Goal: Task Accomplishment & Management: Manage account settings

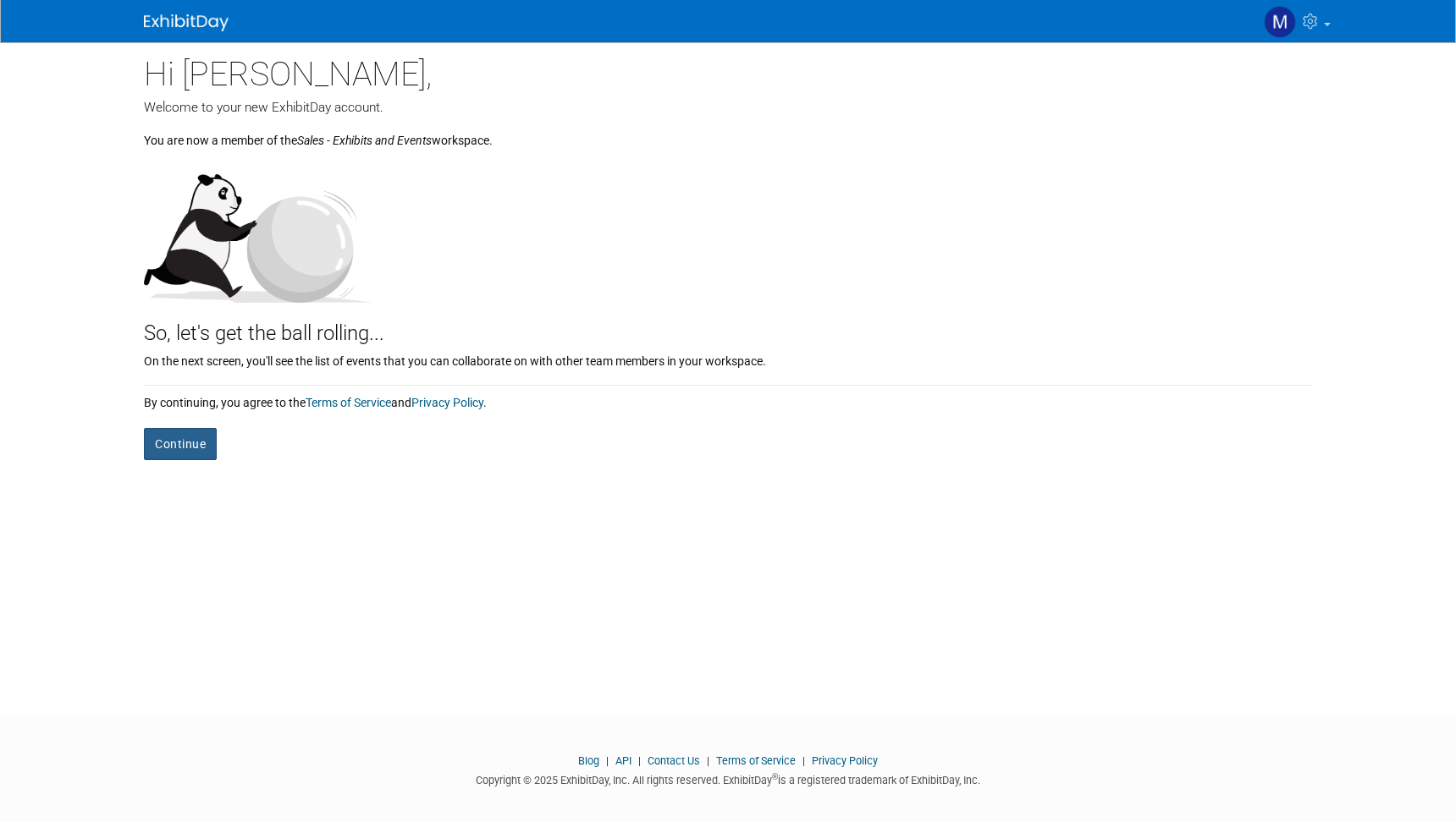
click at [206, 443] on button "Continue" at bounding box center [180, 444] width 73 height 32
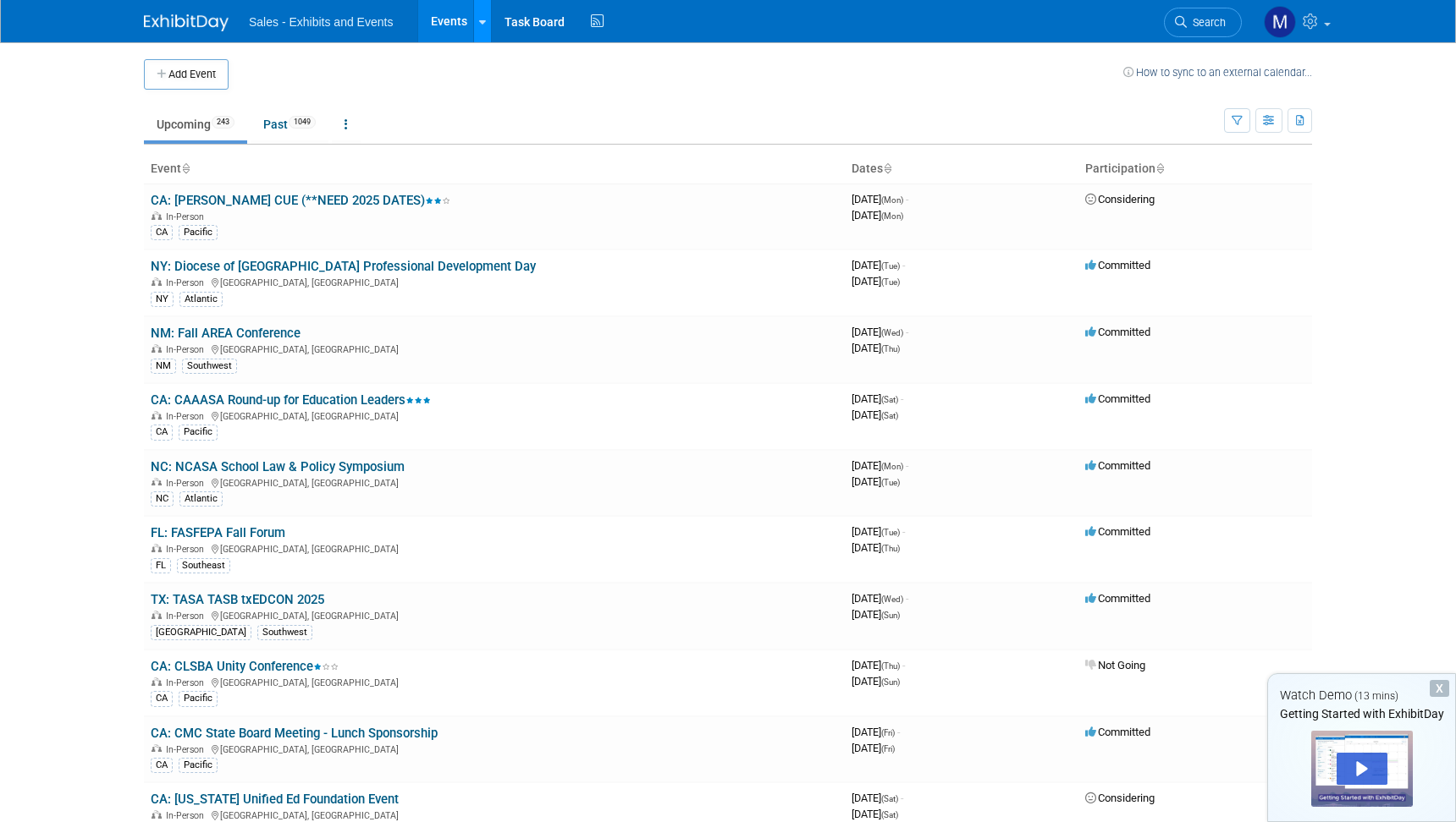
click at [483, 26] on icon at bounding box center [483, 22] width 7 height 11
click at [1007, 75] on td at bounding box center [675, 75] width 894 height 31
click at [1239, 113] on button "button" at bounding box center [1237, 121] width 26 height 25
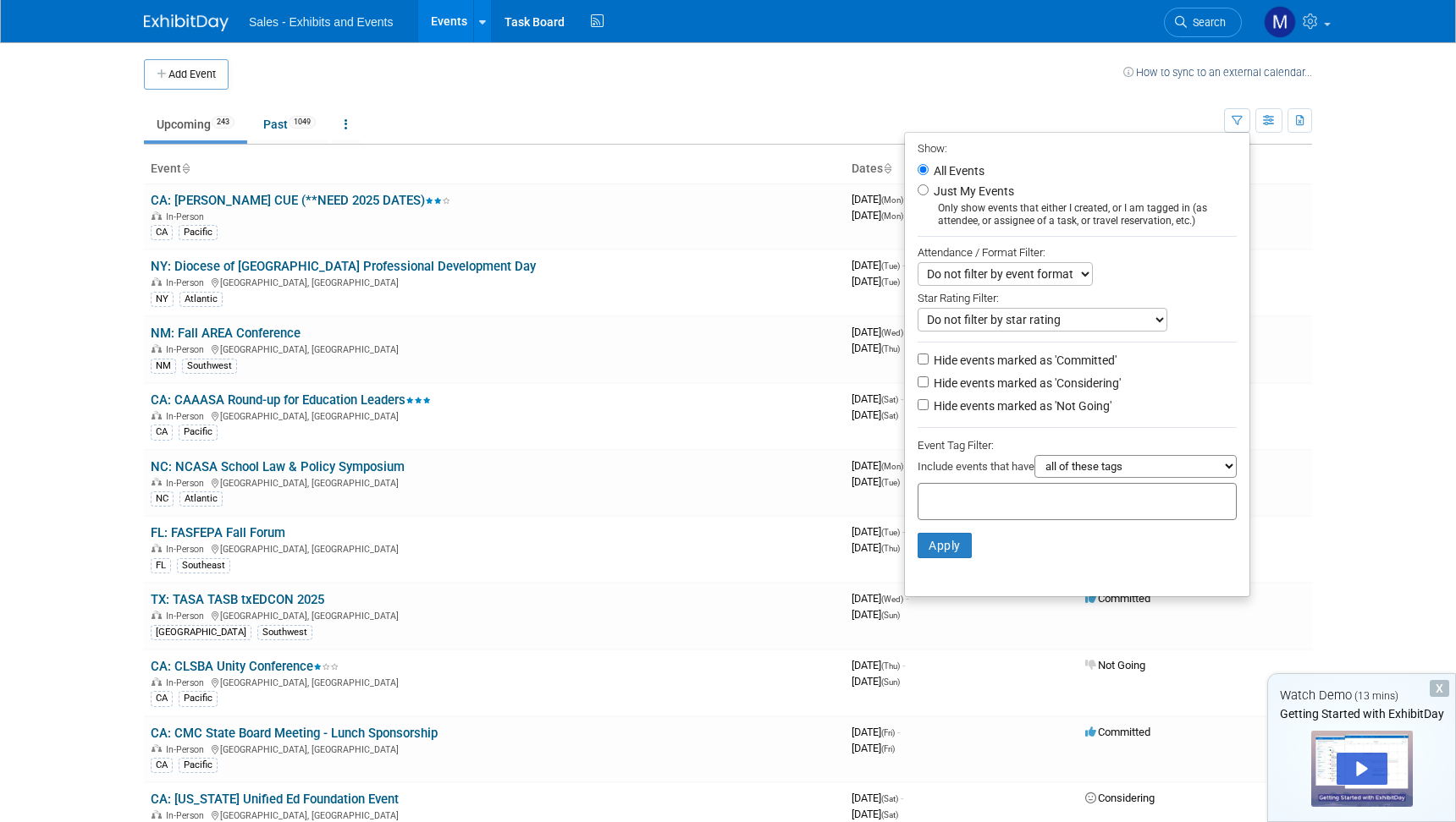
click at [987, 190] on label "Just My Events" at bounding box center [972, 191] width 84 height 17
click at [928, 190] on input "Just My Events" at bounding box center [923, 189] width 11 height 11
radio input "true"
click at [927, 537] on button "Apply" at bounding box center [945, 546] width 54 height 25
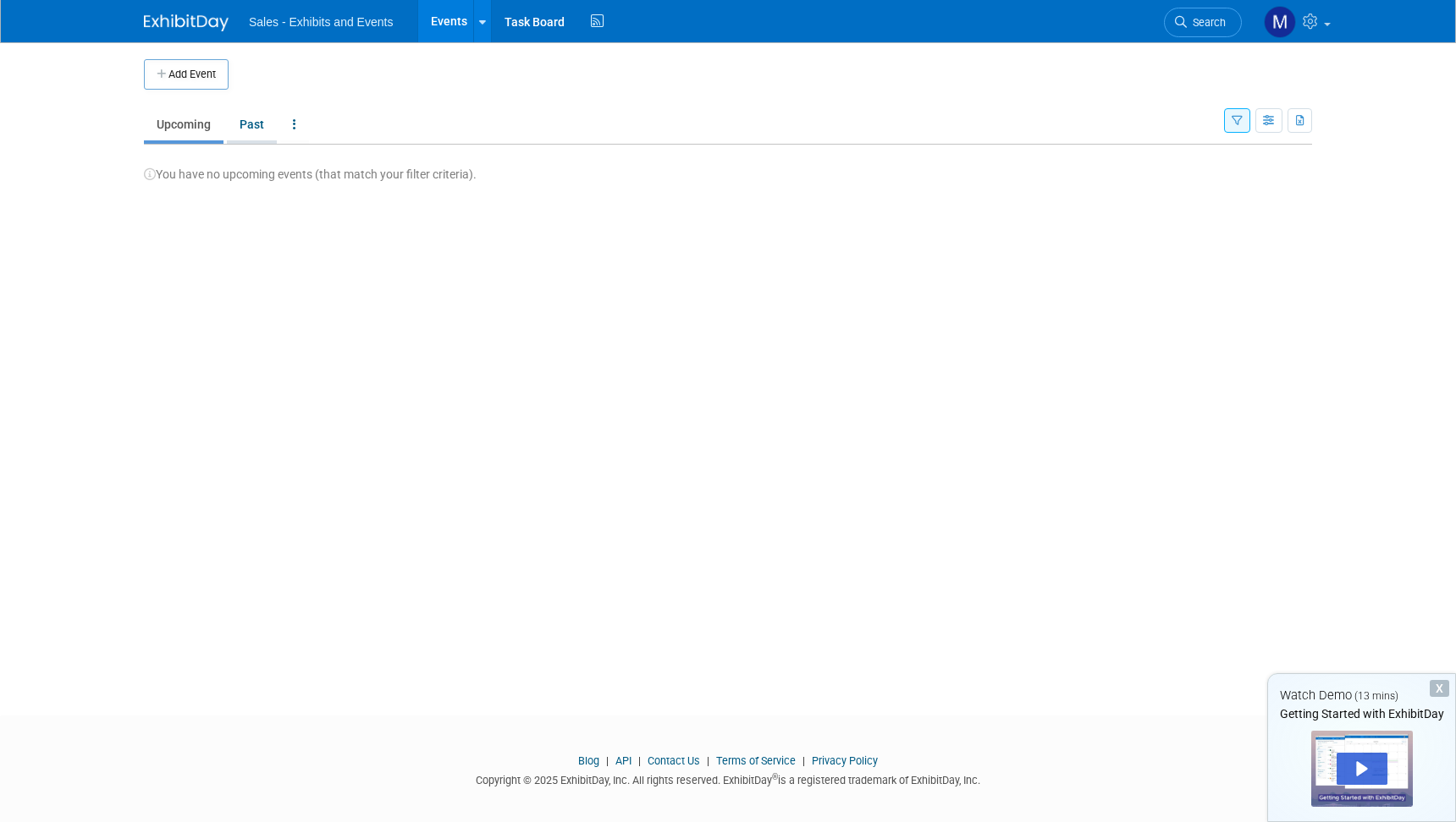
click at [256, 124] on link "Past" at bounding box center [251, 125] width 50 height 32
